Goal: Information Seeking & Learning: Check status

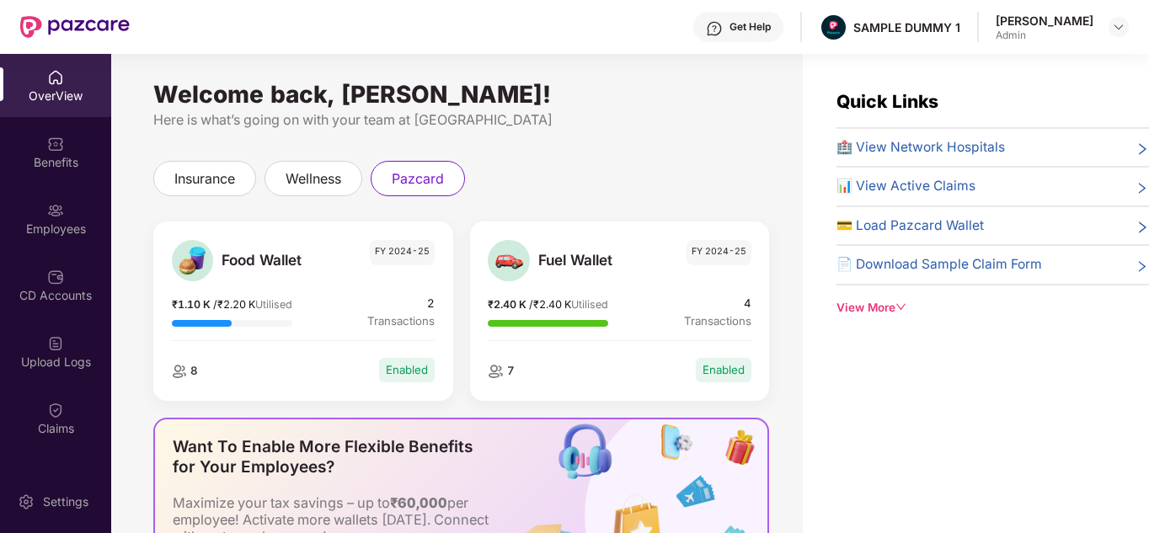
click at [849, 316] on div "View More" at bounding box center [992, 308] width 312 height 18
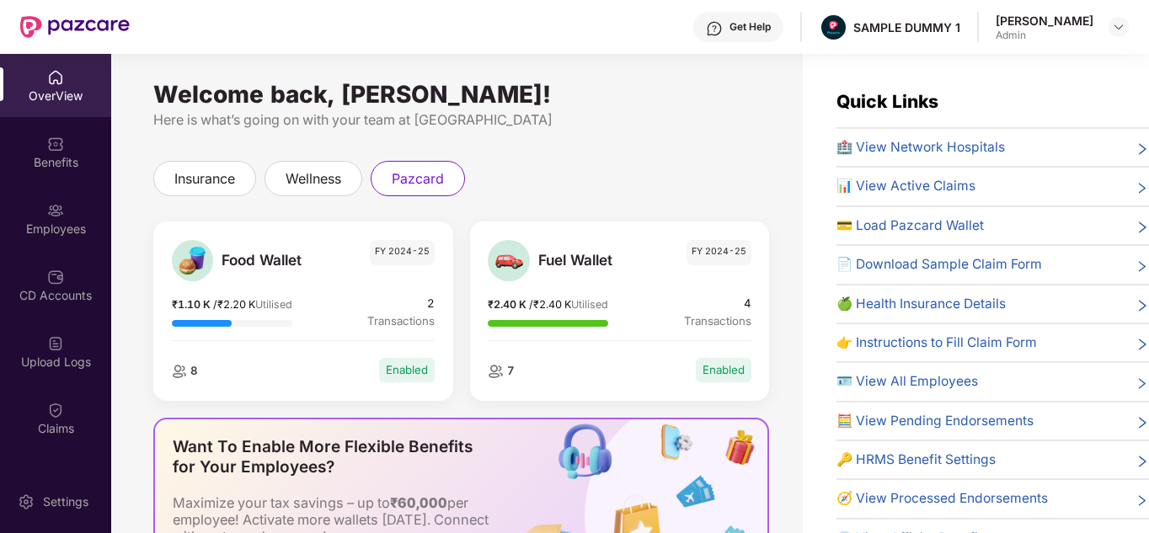
click at [738, 22] on div "Get Help" at bounding box center [738, 27] width 90 height 30
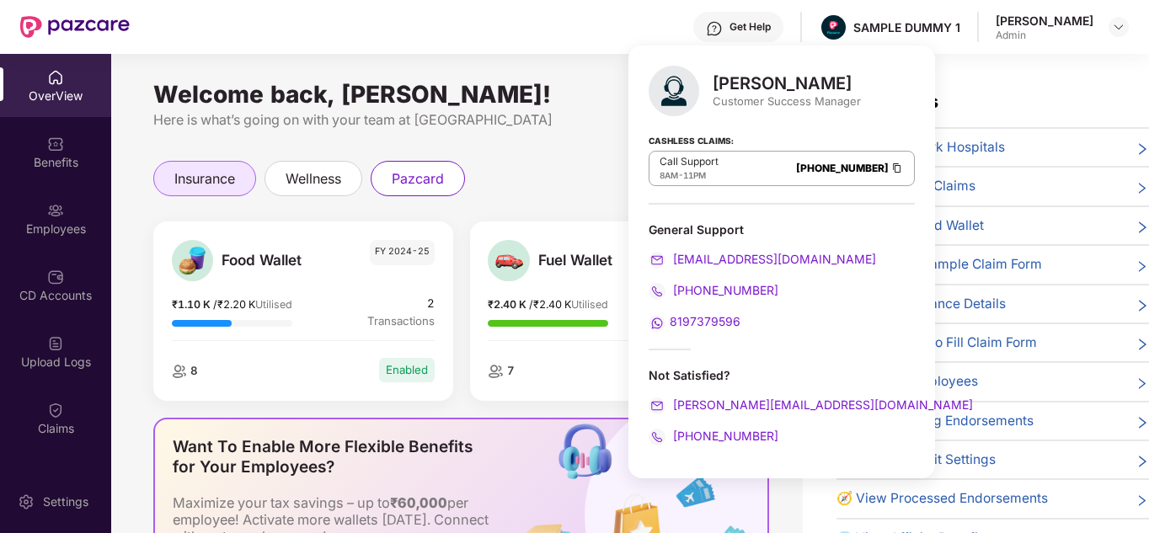
click at [207, 165] on div "insurance" at bounding box center [204, 178] width 103 height 35
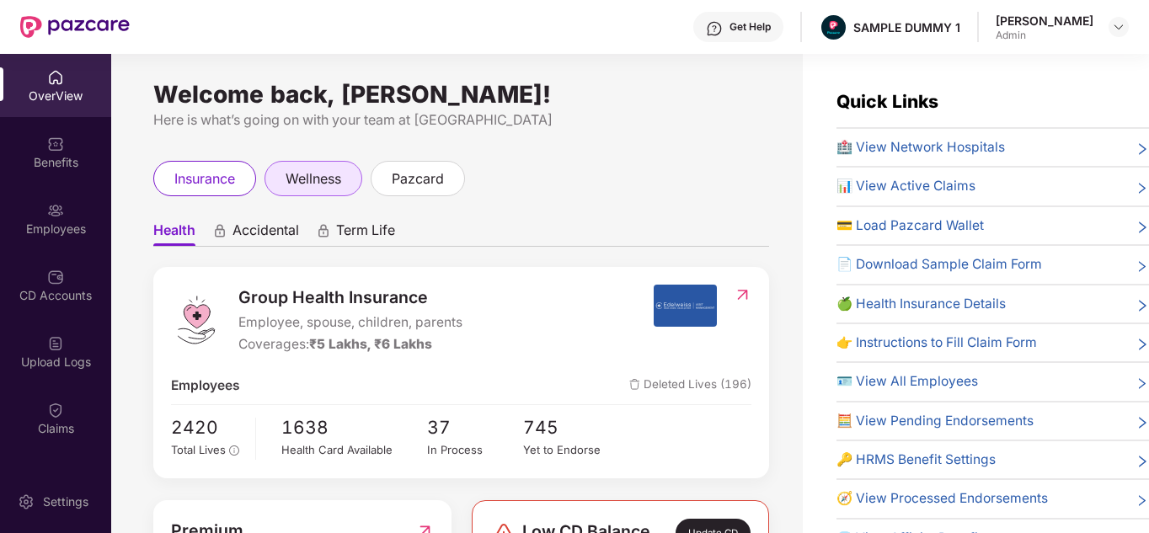
click at [330, 193] on div "wellness" at bounding box center [313, 178] width 98 height 35
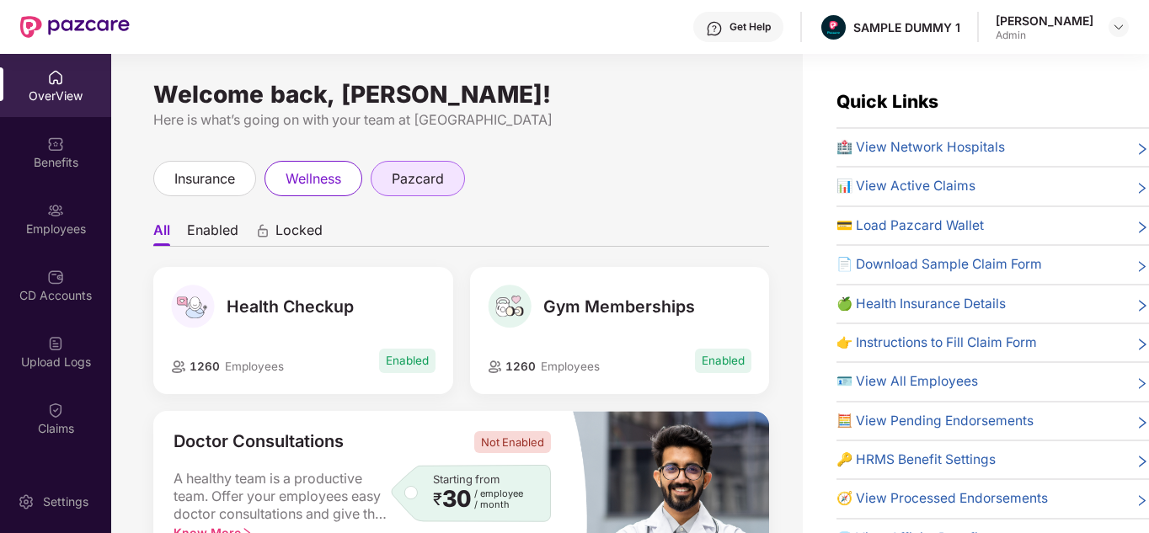
click at [437, 190] on div "pazcard" at bounding box center [418, 178] width 94 height 35
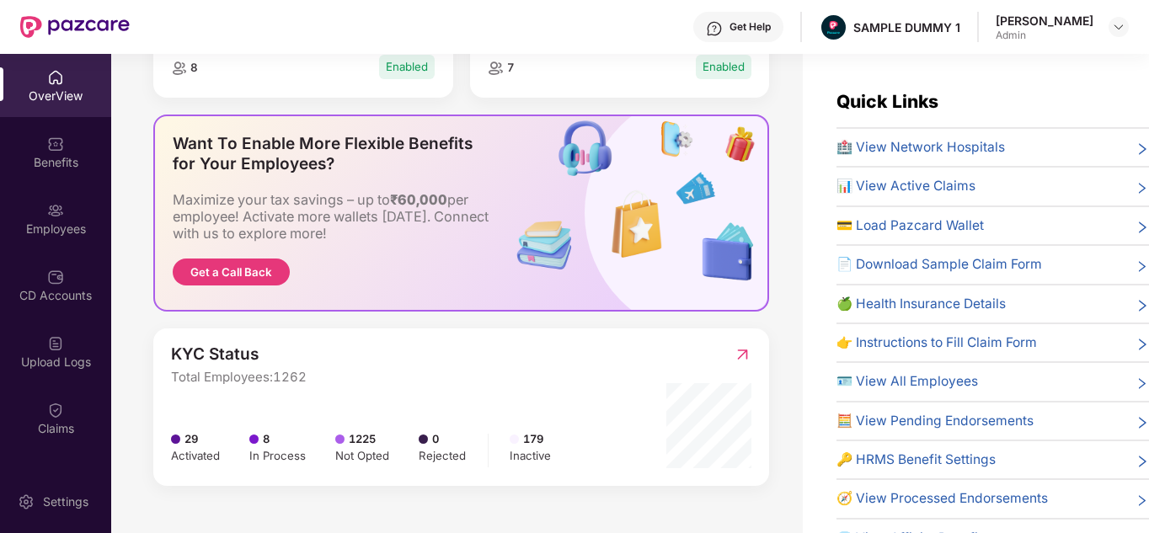
scroll to position [303, 0]
click at [72, 168] on div "Benefits" at bounding box center [55, 162] width 111 height 17
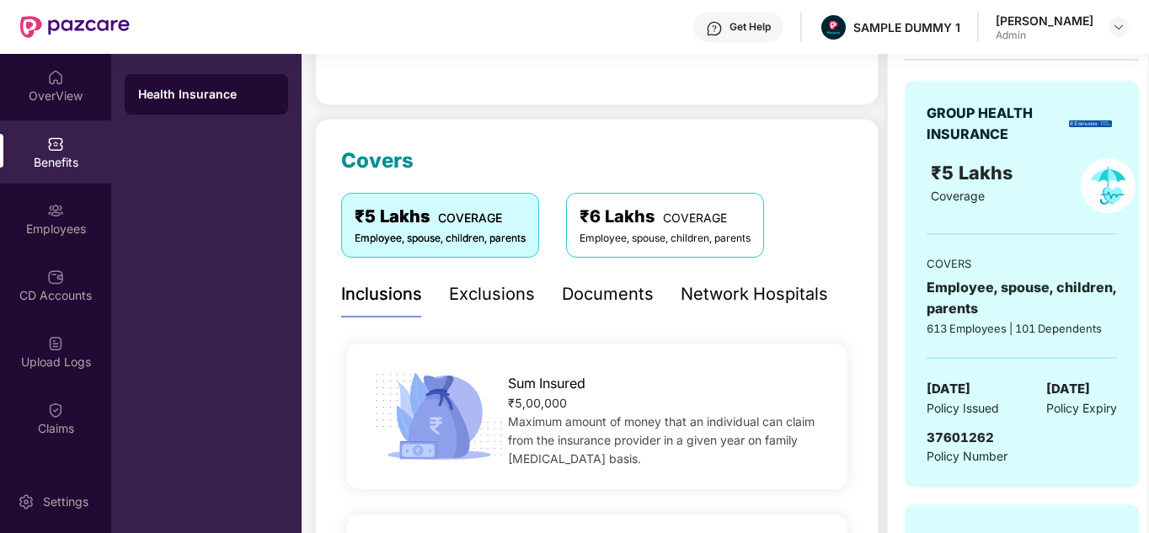
scroll to position [155, 0]
click at [640, 299] on div "Documents" at bounding box center [608, 293] width 92 height 26
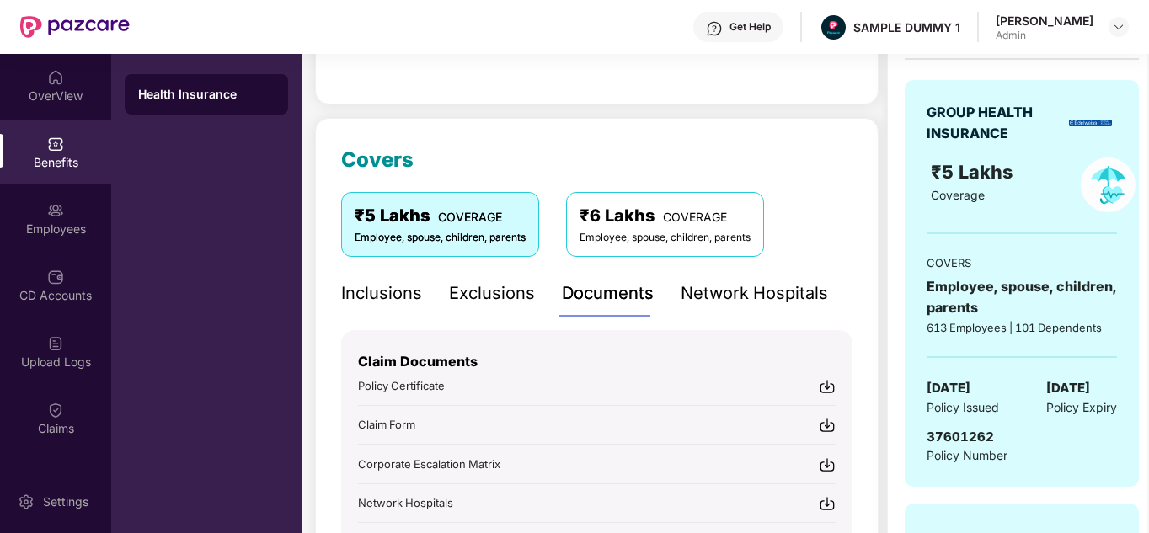
click at [752, 19] on div "Get Help" at bounding box center [738, 27] width 90 height 30
click at [576, 166] on div "Covers ₹5 Lakhs COVERAGE Employee, spouse, children, parents ₹6 Lakhs COVERAGE …" at bounding box center [596, 384] width 511 height 480
click at [62, 227] on div "Employees" at bounding box center [55, 229] width 111 height 17
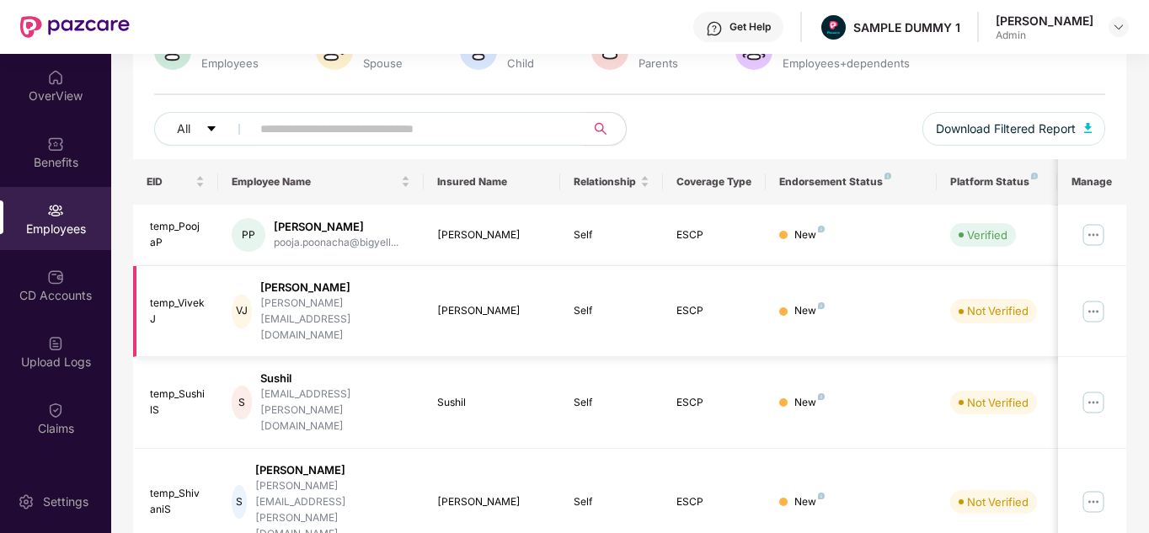
scroll to position [0, 0]
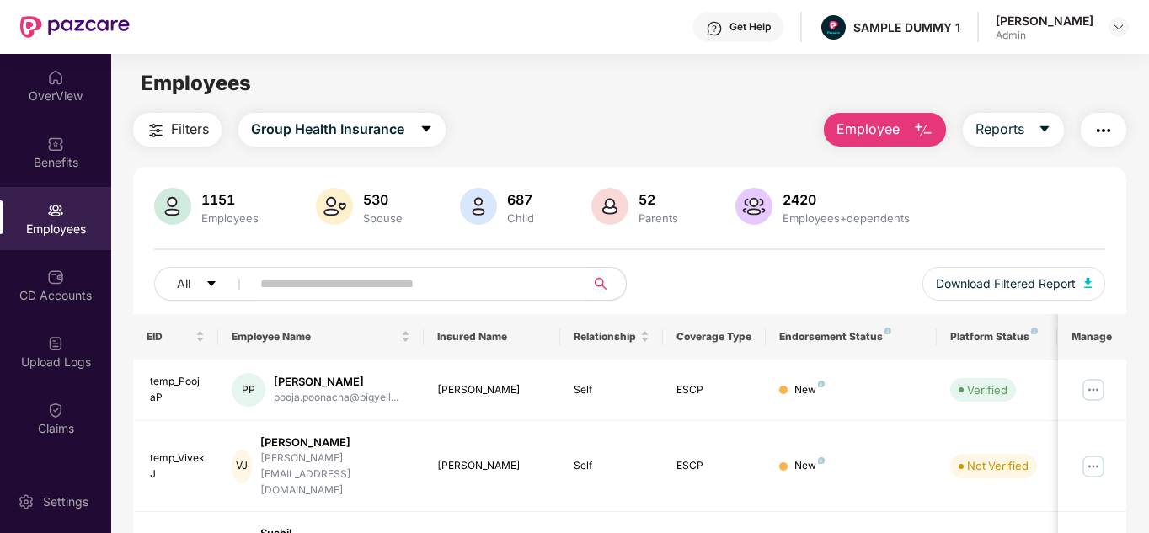
click at [882, 115] on button "Employee" at bounding box center [885, 130] width 122 height 34
click at [993, 132] on span "Reports" at bounding box center [999, 129] width 49 height 21
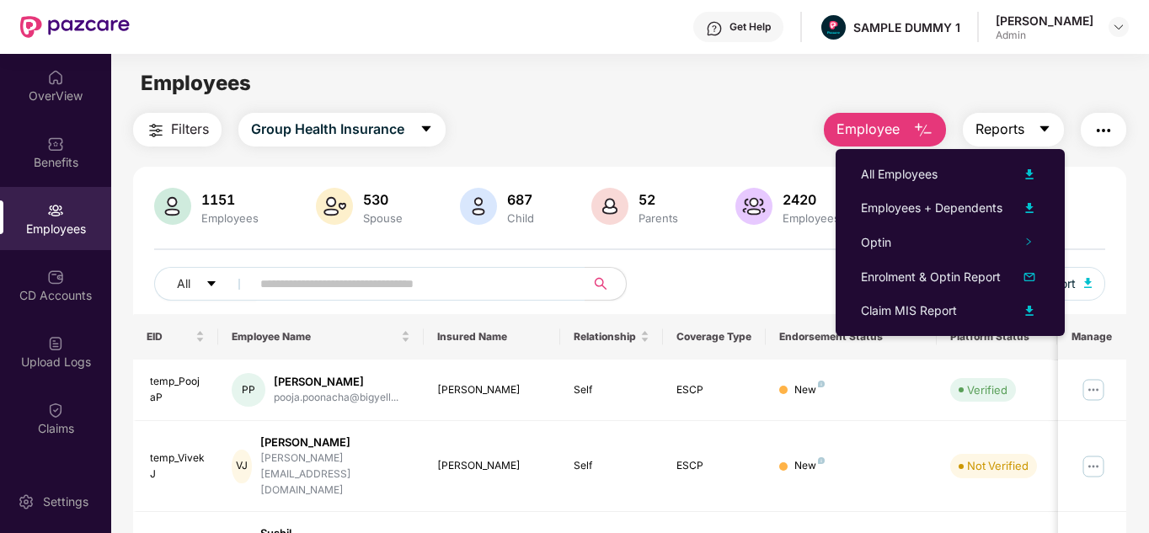
click at [1035, 143] on button "Reports" at bounding box center [1012, 130] width 101 height 34
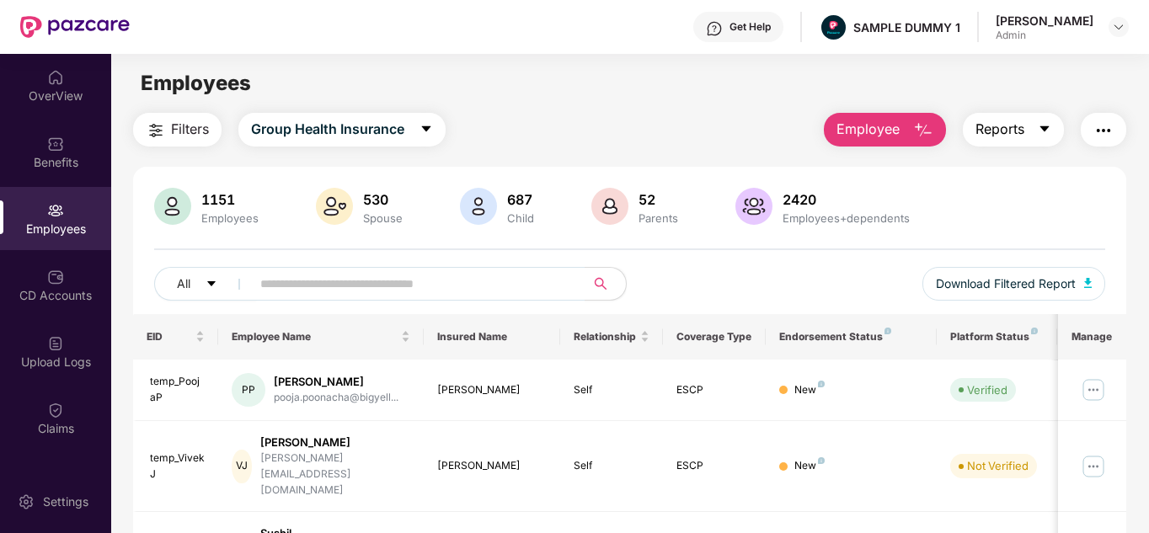
click at [1035, 143] on button "Reports" at bounding box center [1012, 130] width 101 height 34
click at [1095, 137] on img "button" at bounding box center [1103, 130] width 20 height 20
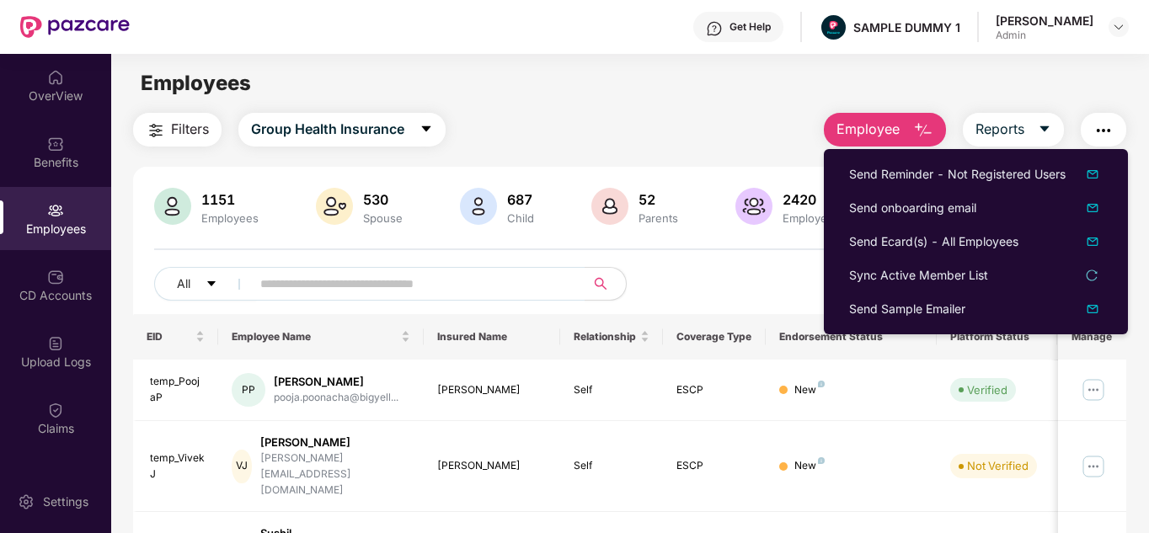
click at [770, 143] on div "Filters Group Health Insurance Employee Reports" at bounding box center [630, 130] width 994 height 34
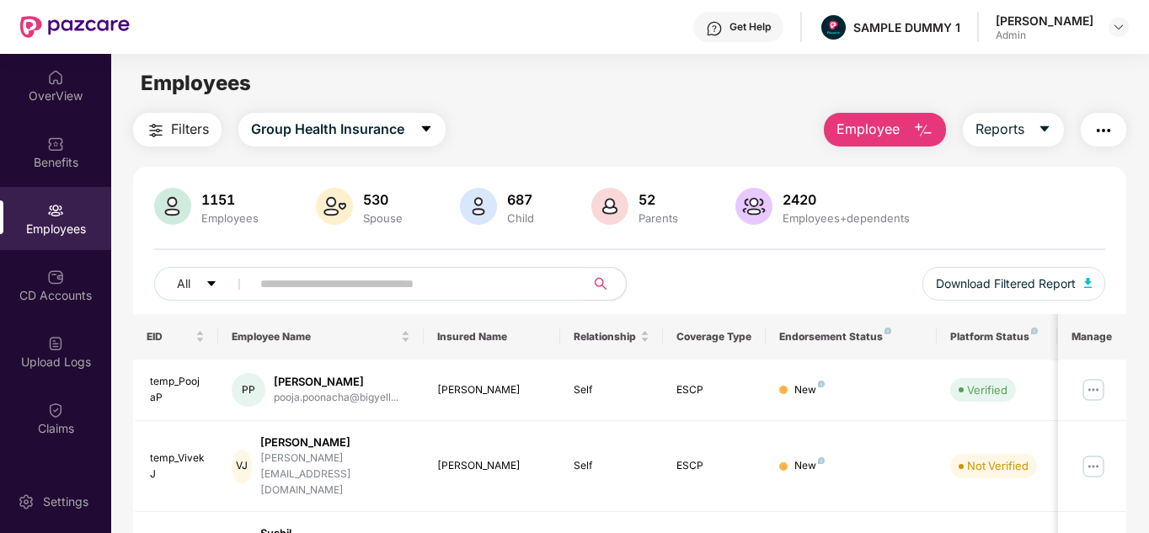
click at [180, 131] on span "Filters" at bounding box center [190, 129] width 38 height 21
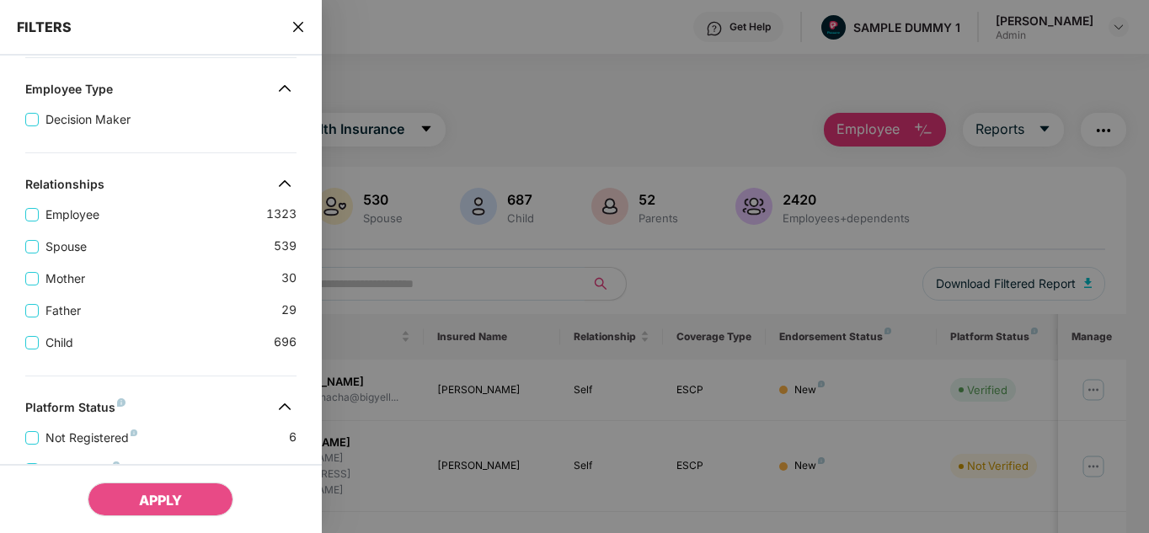
scroll to position [206, 0]
click at [304, 23] on icon "close" at bounding box center [297, 26] width 13 height 13
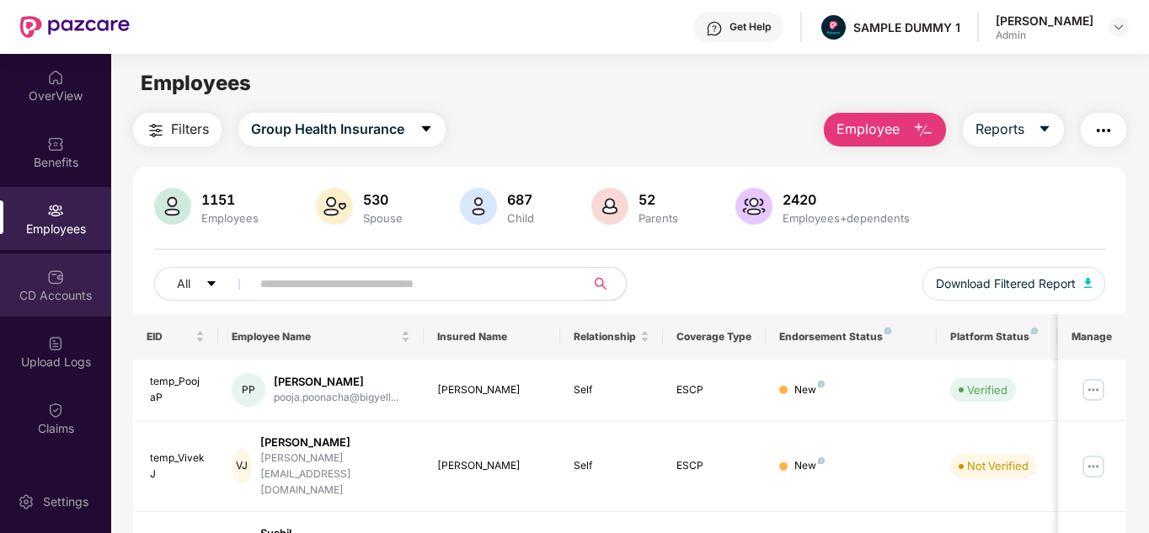
click at [47, 284] on img at bounding box center [55, 277] width 17 height 17
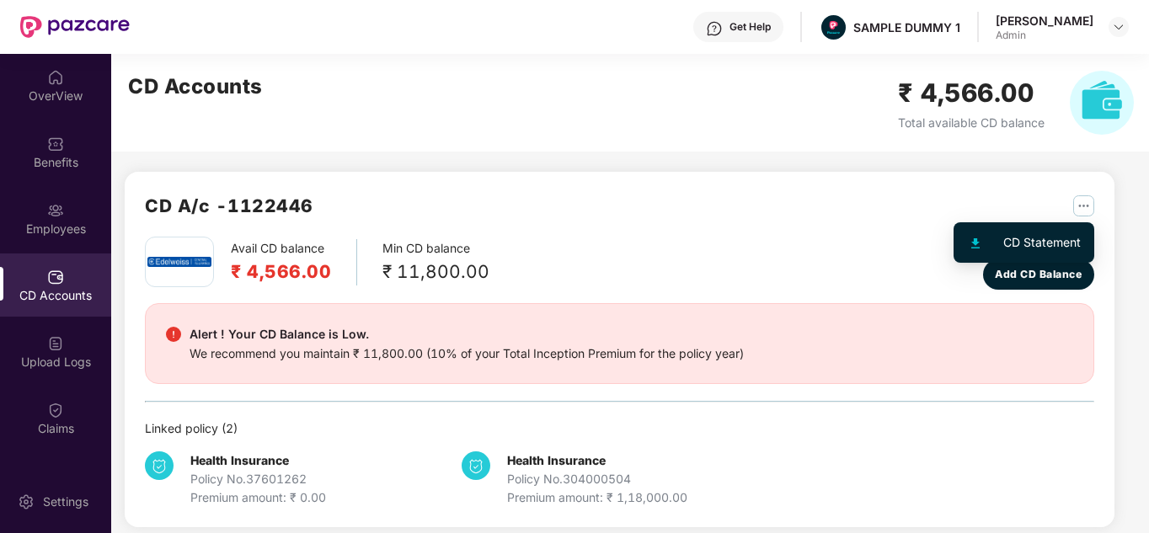
click at [1079, 196] on img "button" at bounding box center [1083, 205] width 21 height 21
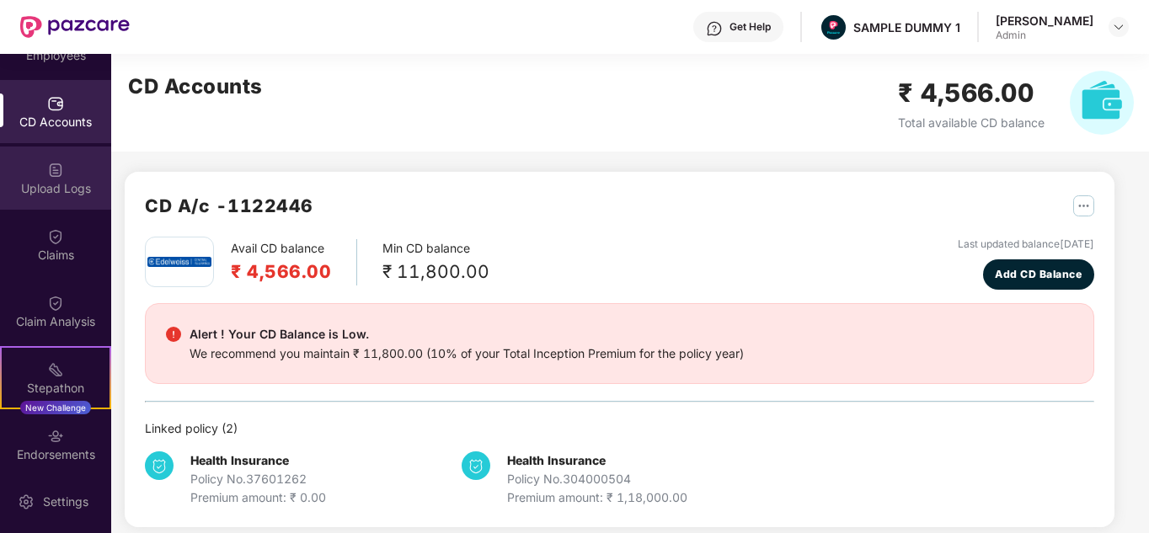
scroll to position [174, 0]
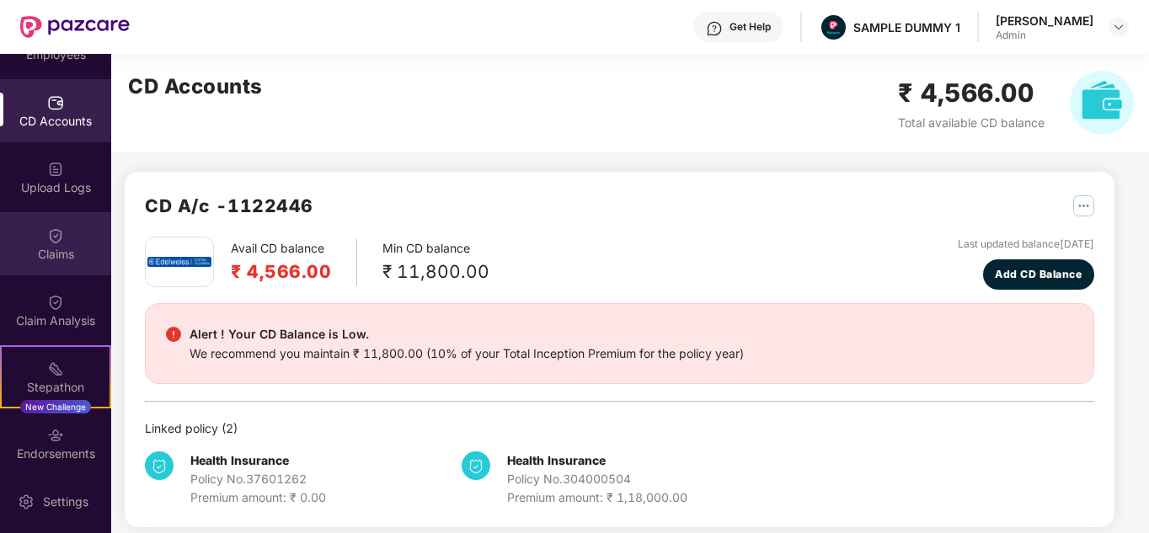
click at [51, 248] on div "Claims" at bounding box center [55, 254] width 111 height 17
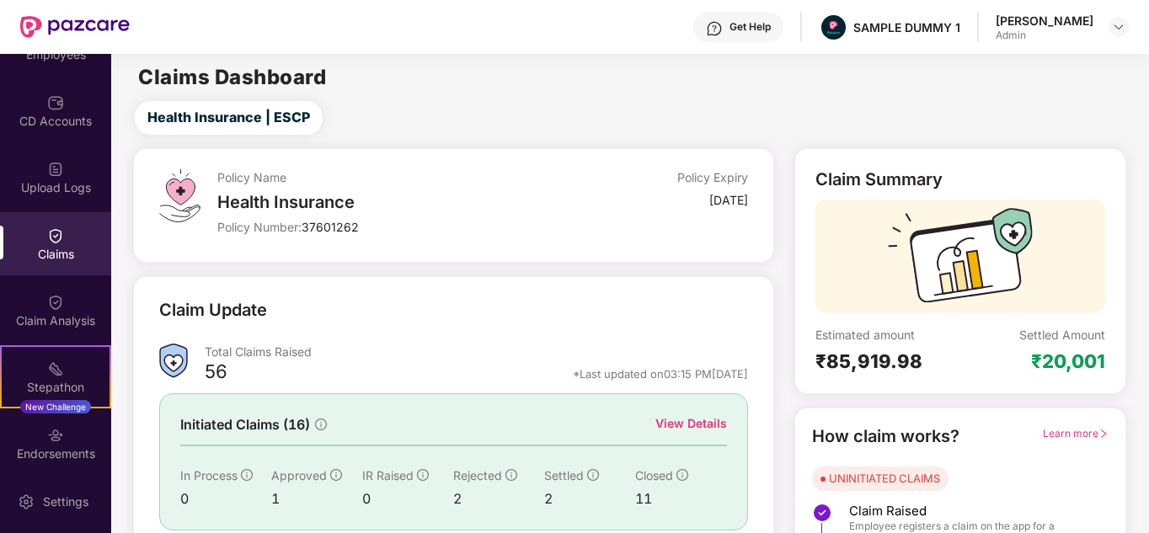
scroll to position [83, 0]
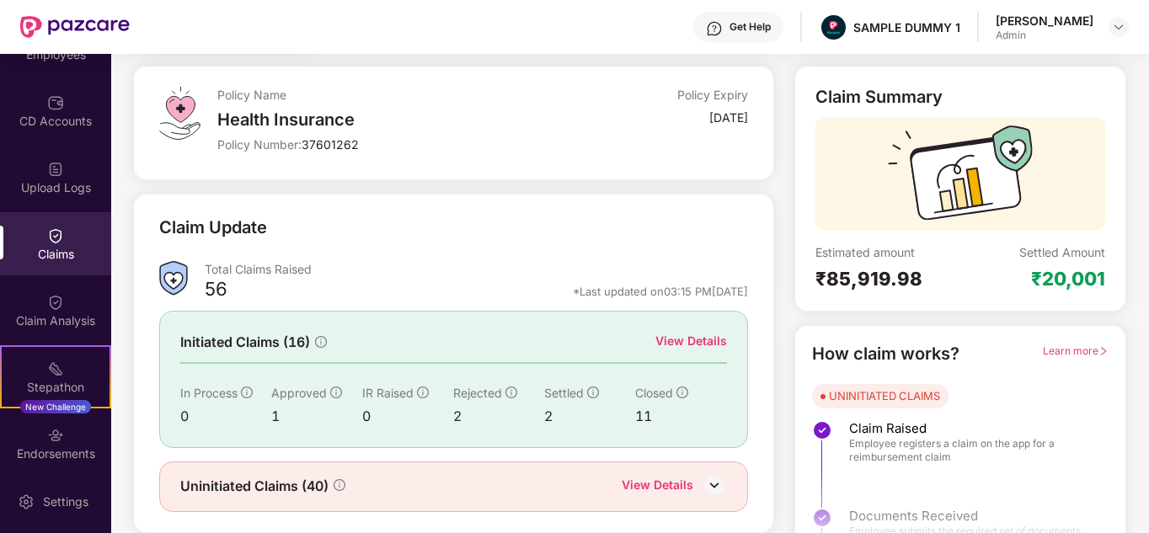
click at [677, 336] on div "View Details" at bounding box center [691, 341] width 72 height 19
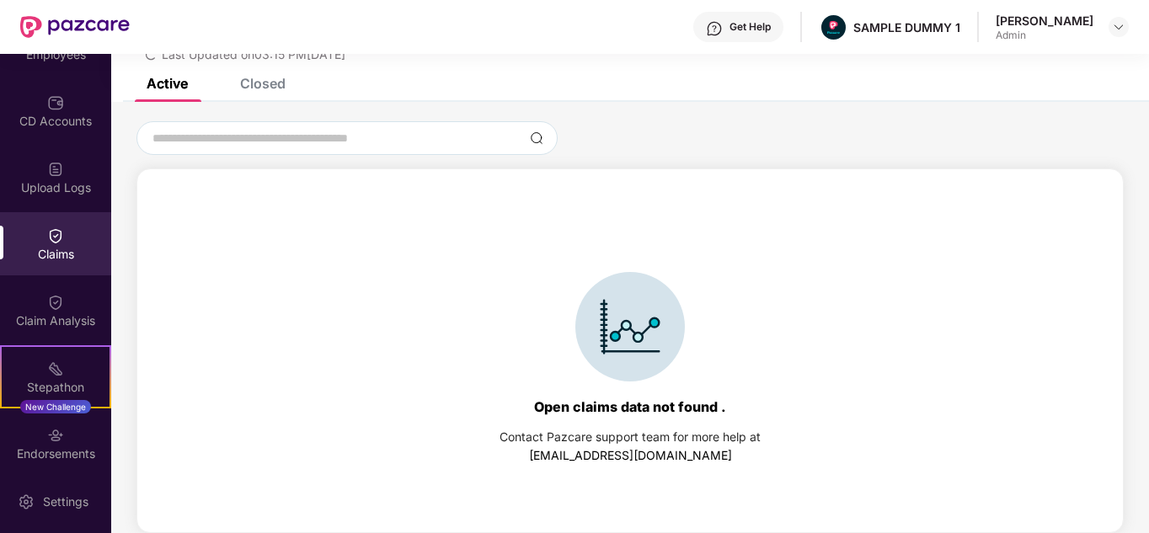
scroll to position [0, 0]
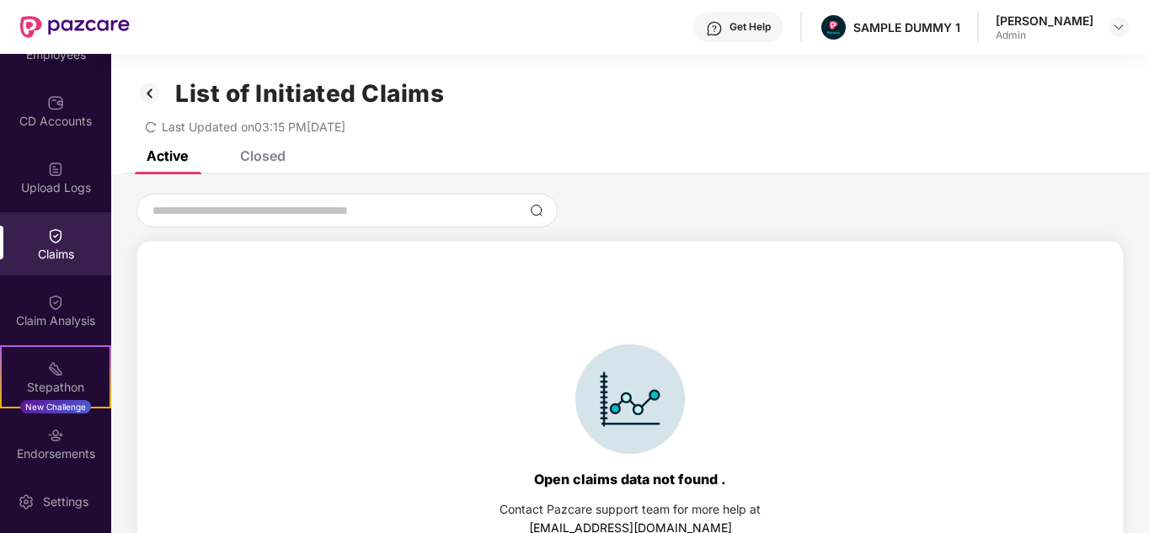
click at [260, 155] on div "Closed" at bounding box center [262, 155] width 45 height 17
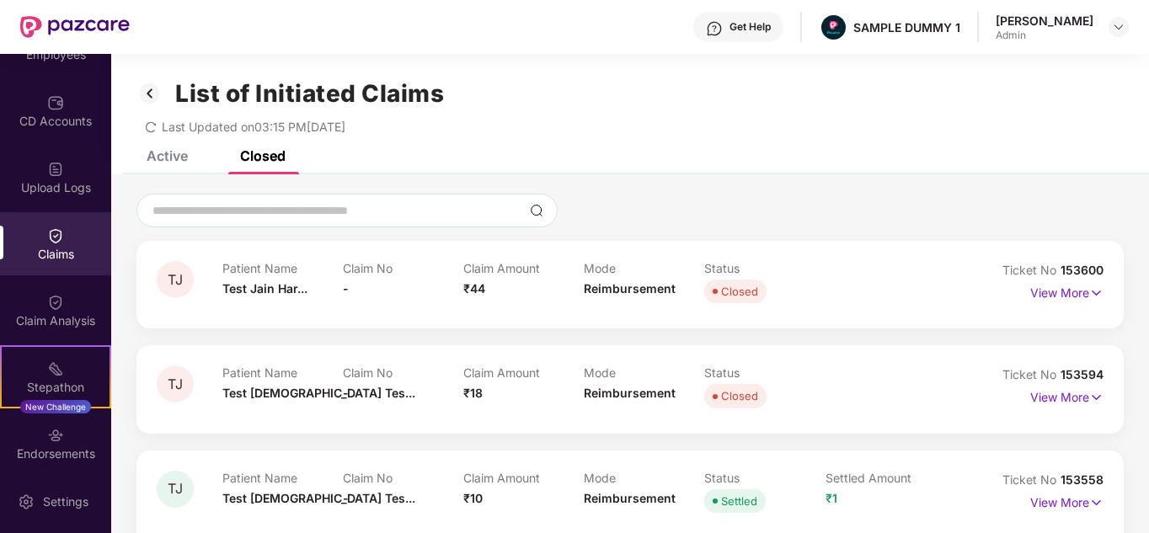
scroll to position [64, 0]
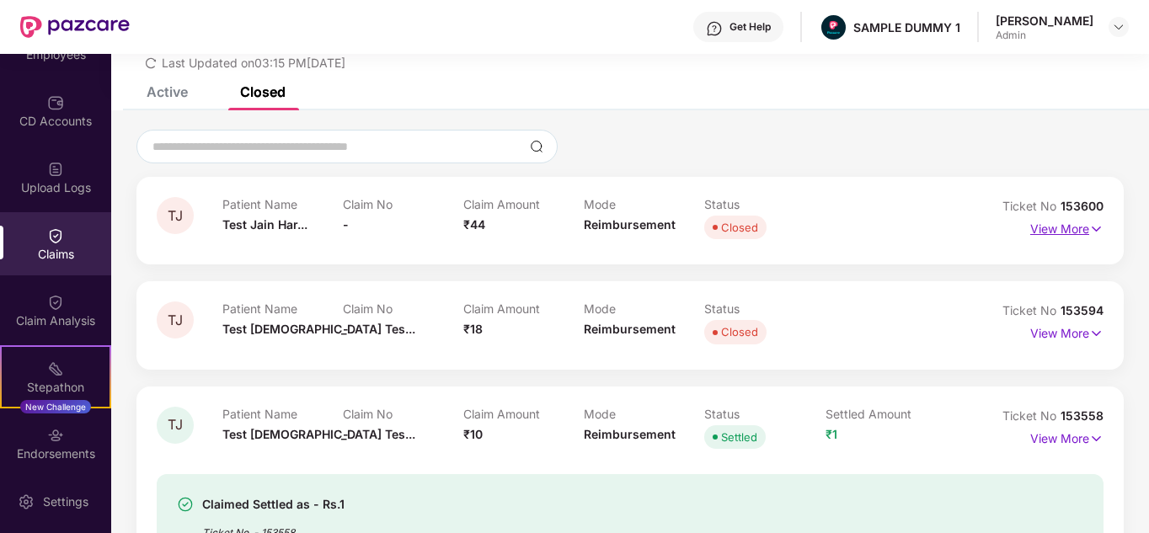
click at [1090, 231] on img at bounding box center [1096, 229] width 14 height 19
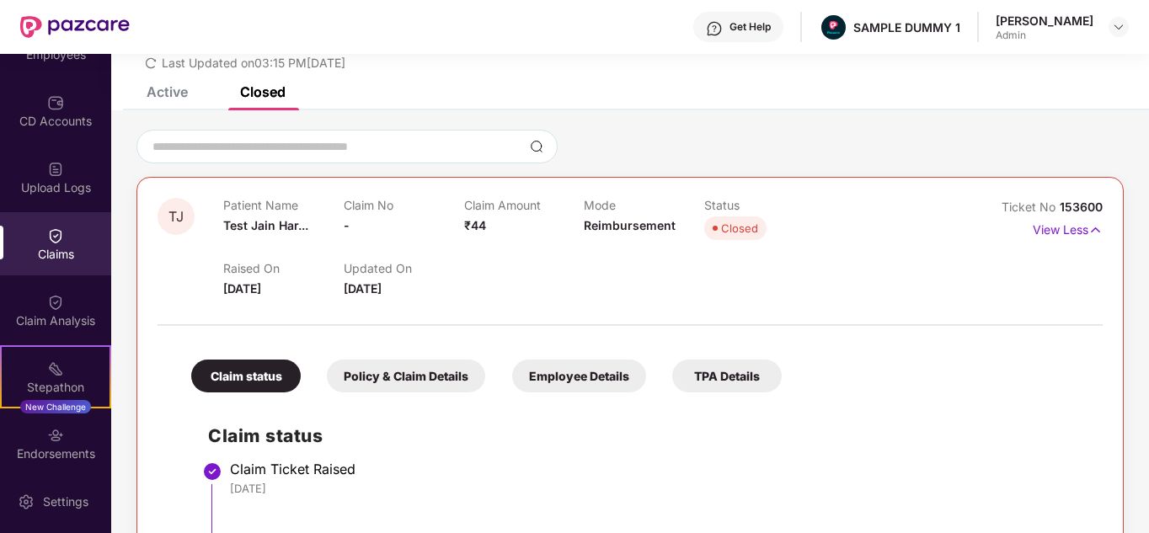
scroll to position [240, 0]
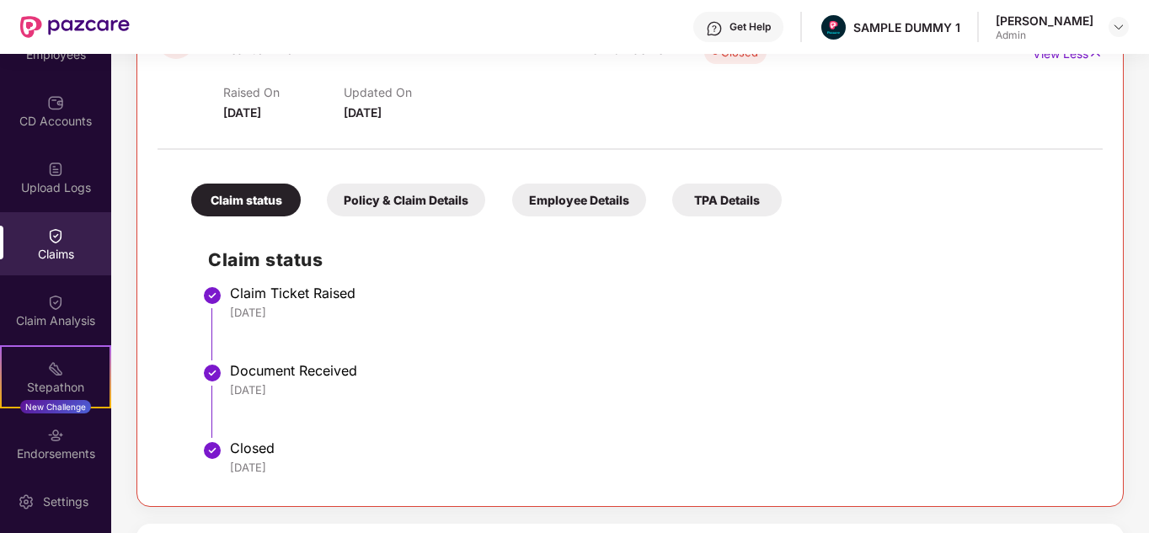
drag, startPoint x: 601, startPoint y: 274, endPoint x: 419, endPoint y: 307, distance: 185.8
click at [419, 307] on div "[DATE]" at bounding box center [658, 312] width 856 height 15
click at [65, 301] on div "Claim Analysis" at bounding box center [55, 310] width 111 height 63
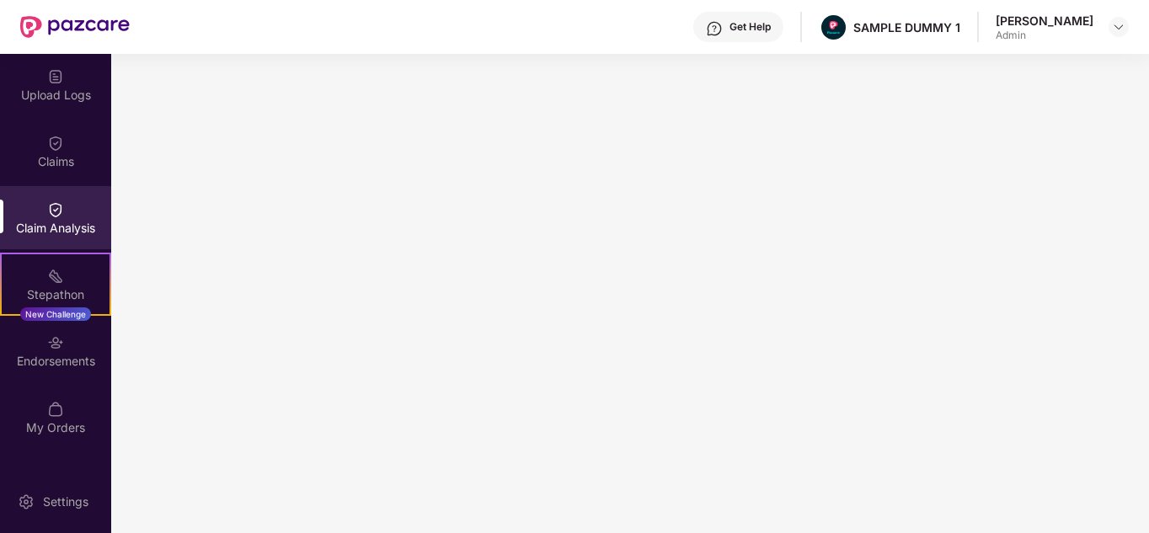
scroll to position [268, 0]
click at [83, 342] on div "Endorsements" at bounding box center [55, 349] width 111 height 63
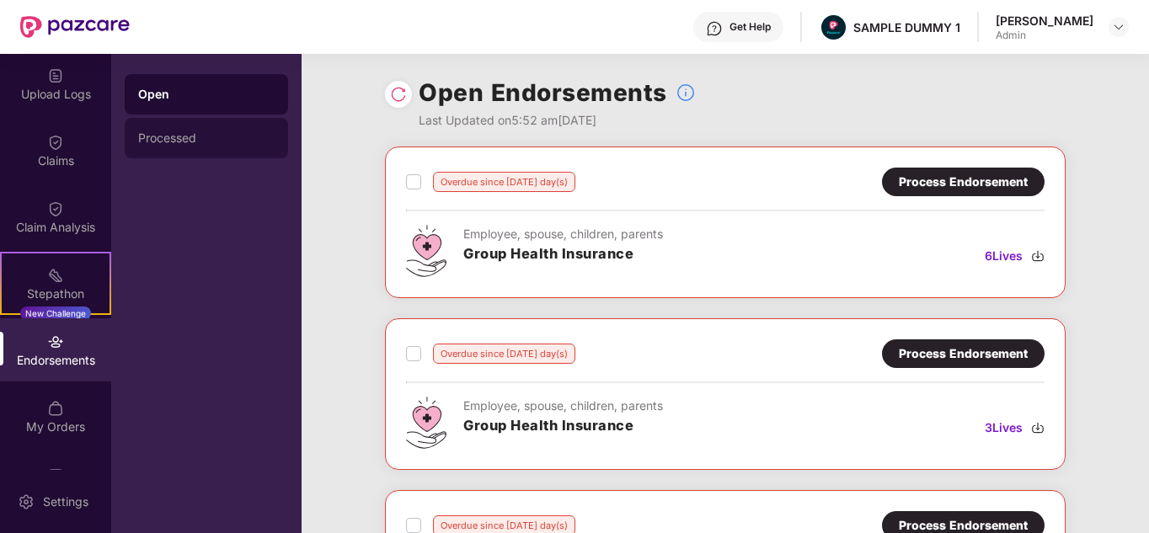
click at [181, 139] on div "Processed" at bounding box center [206, 137] width 136 height 13
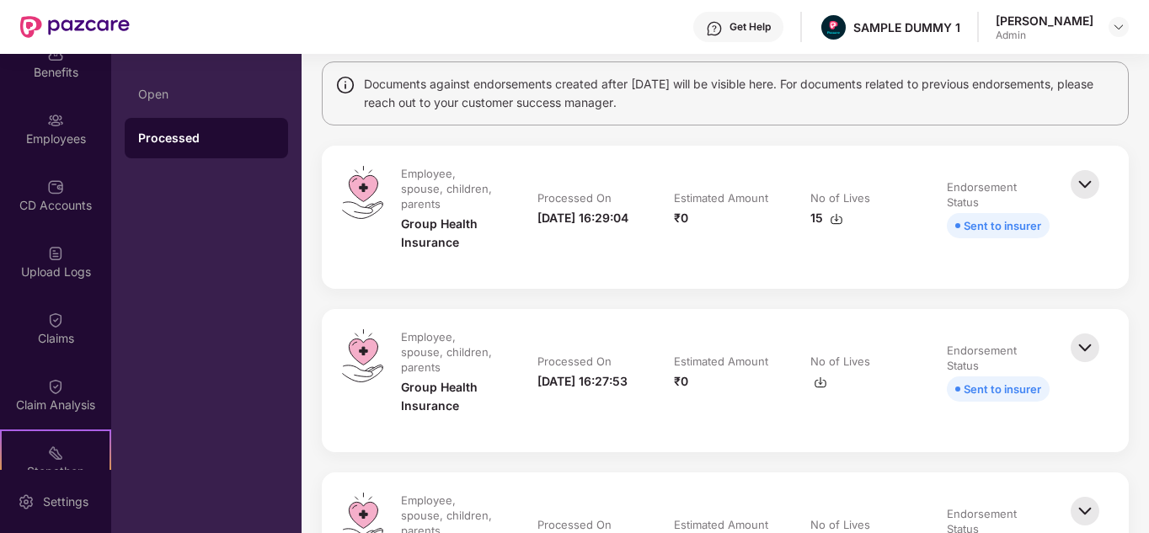
scroll to position [0, 0]
